Goal: Manage account settings

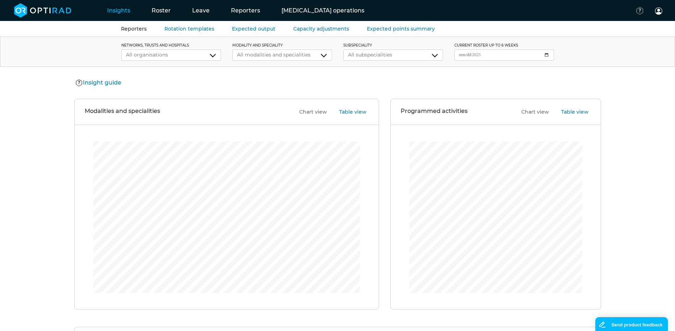
click at [140, 30] on link "Reporters" at bounding box center [134, 29] width 26 height 6
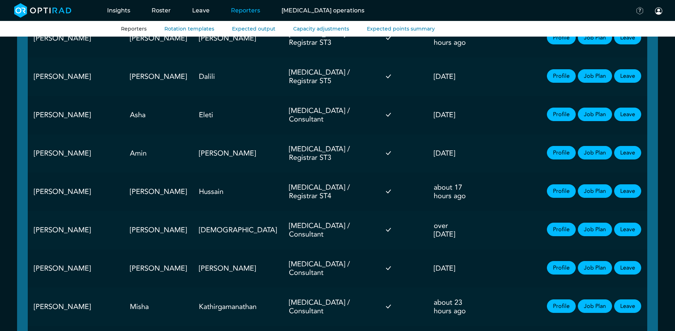
scroll to position [1351, 0]
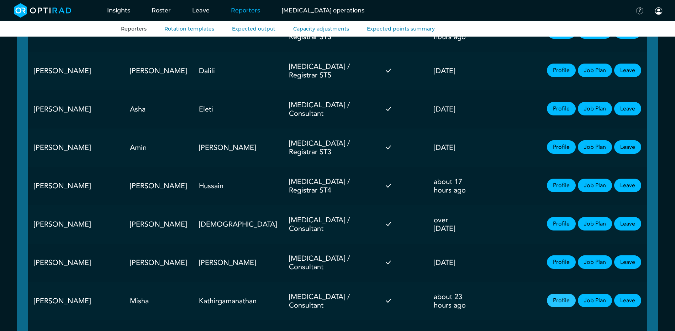
click at [559, 294] on link "Profile" at bounding box center [561, 301] width 29 height 14
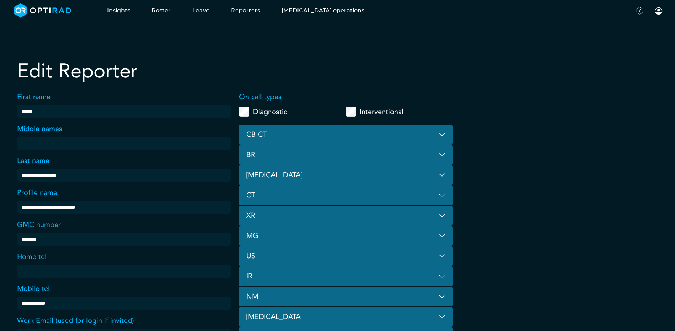
click at [304, 170] on button "[MEDICAL_DATA]" at bounding box center [345, 175] width 213 height 20
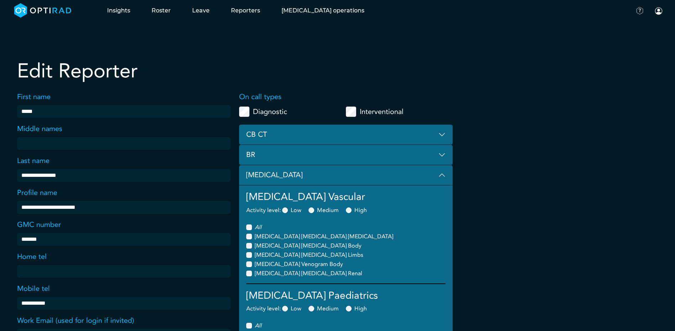
click at [304, 170] on button "[MEDICAL_DATA]" at bounding box center [345, 175] width 213 height 20
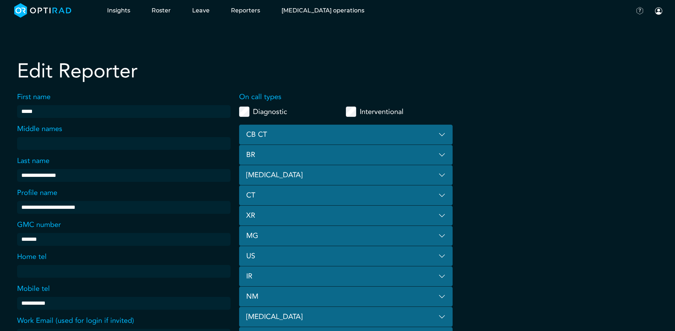
click at [267, 191] on button "CT" at bounding box center [345, 196] width 213 height 20
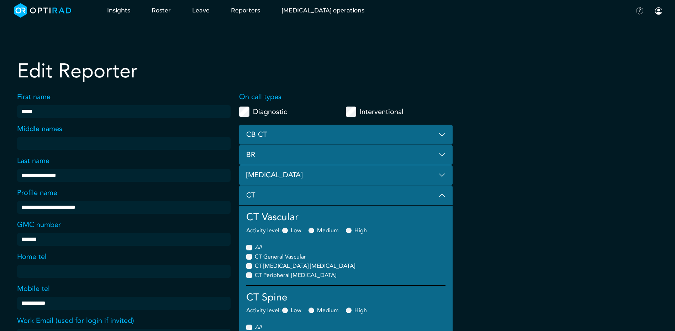
click at [267, 191] on button "CT" at bounding box center [345, 196] width 213 height 20
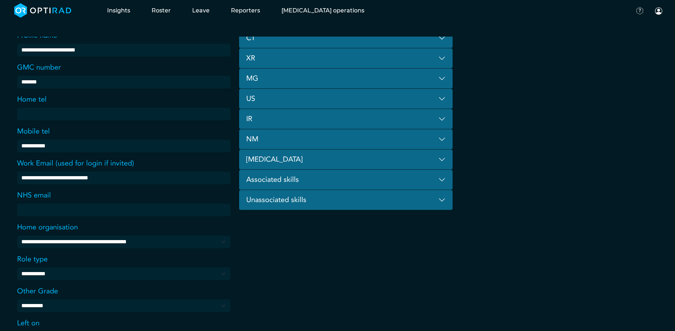
scroll to position [92, 0]
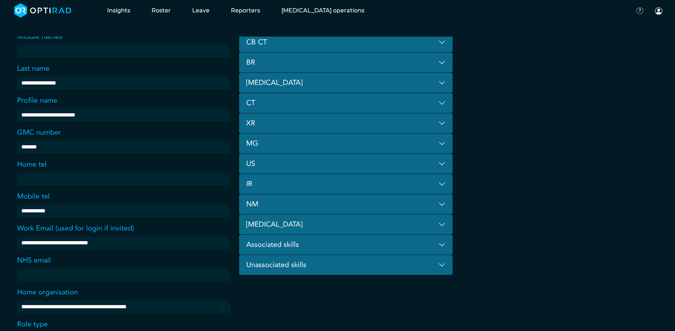
click at [267, 103] on button "CT" at bounding box center [345, 103] width 213 height 20
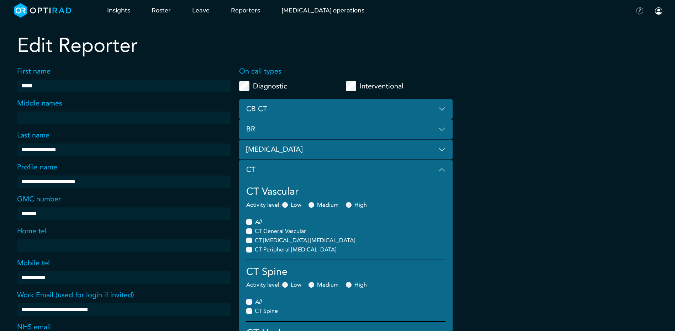
scroll to position [0, 0]
